Goal: Information Seeking & Learning: Learn about a topic

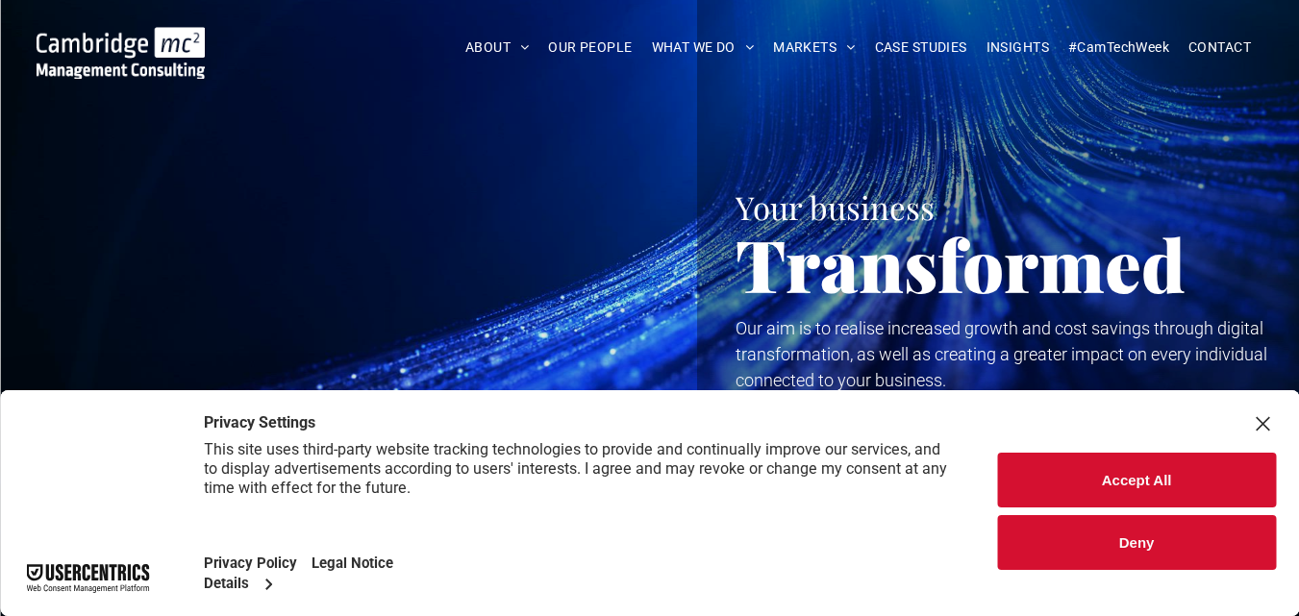
click at [1187, 461] on button "Accept All" at bounding box center [1136, 480] width 279 height 55
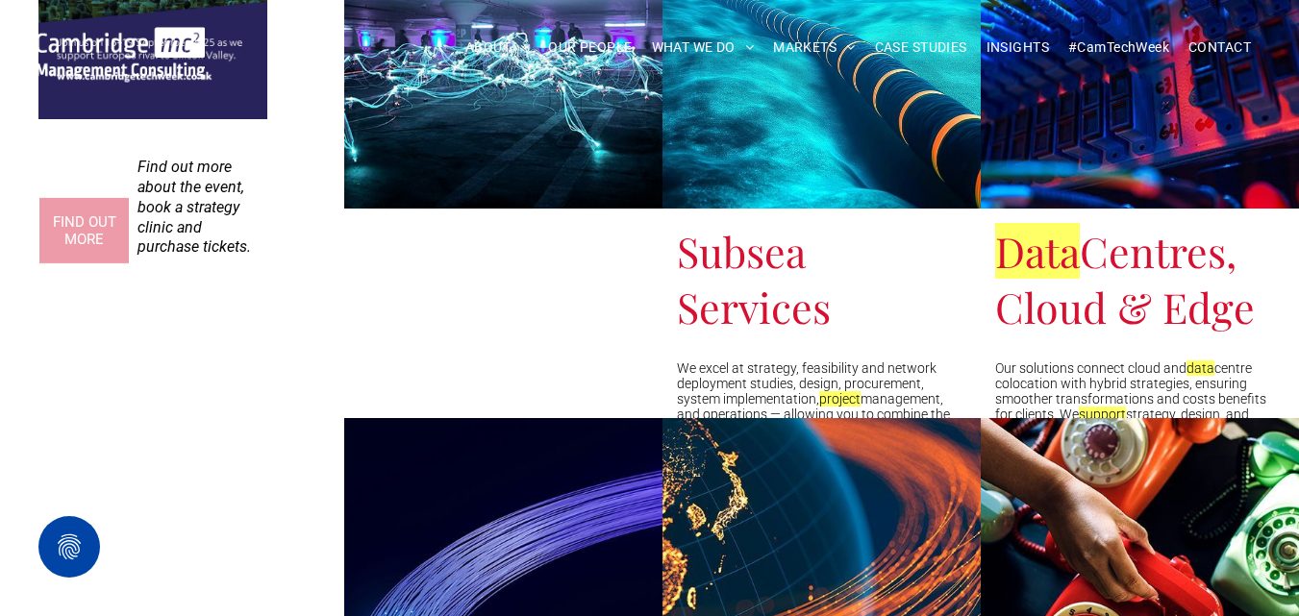
scroll to position [2211, 0]
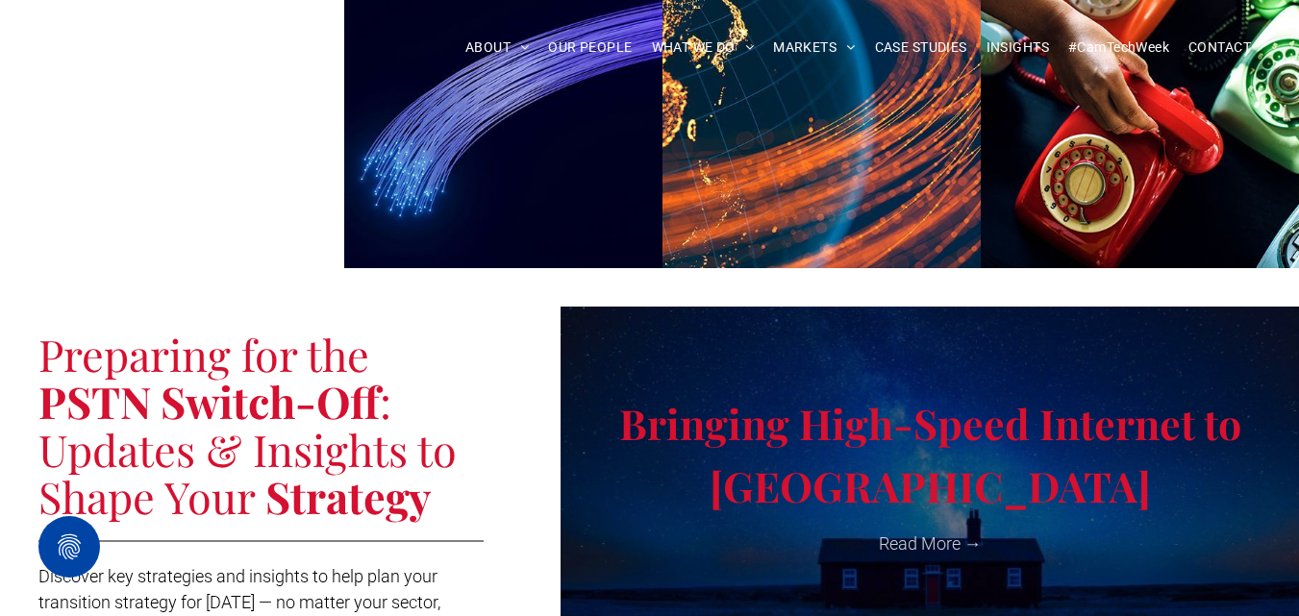
click at [875, 424] on link "CYBER SECURITY" at bounding box center [892, 420] width 216 height 49
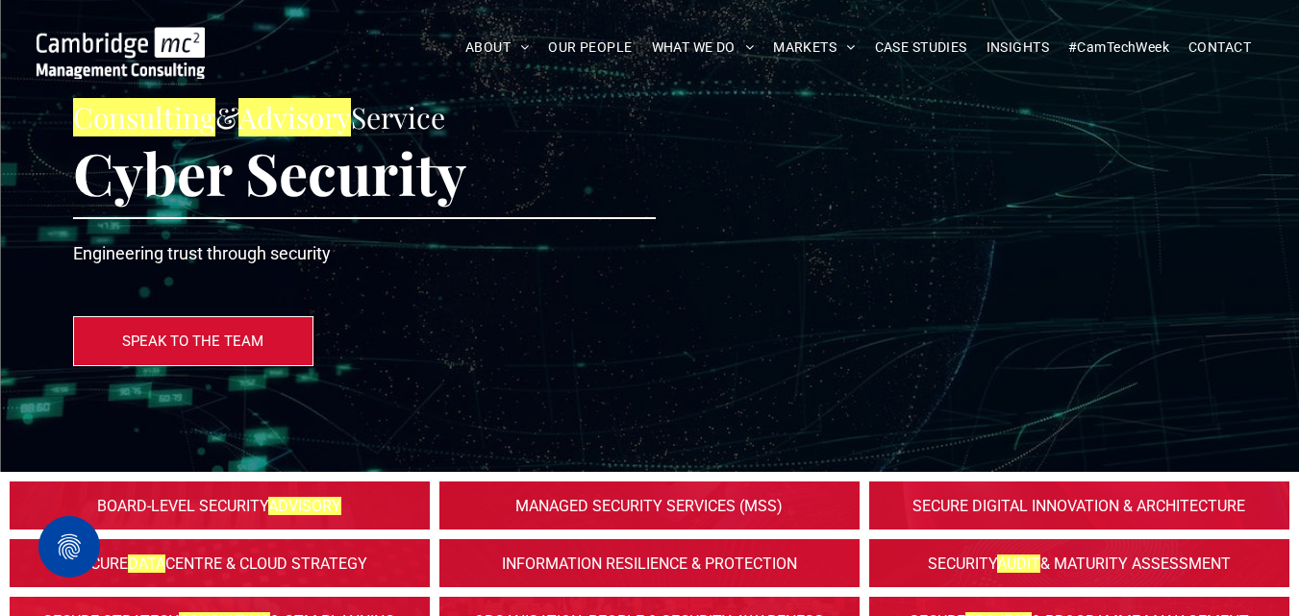
scroll to position [96, 0]
